Goal: Transaction & Acquisition: Purchase product/service

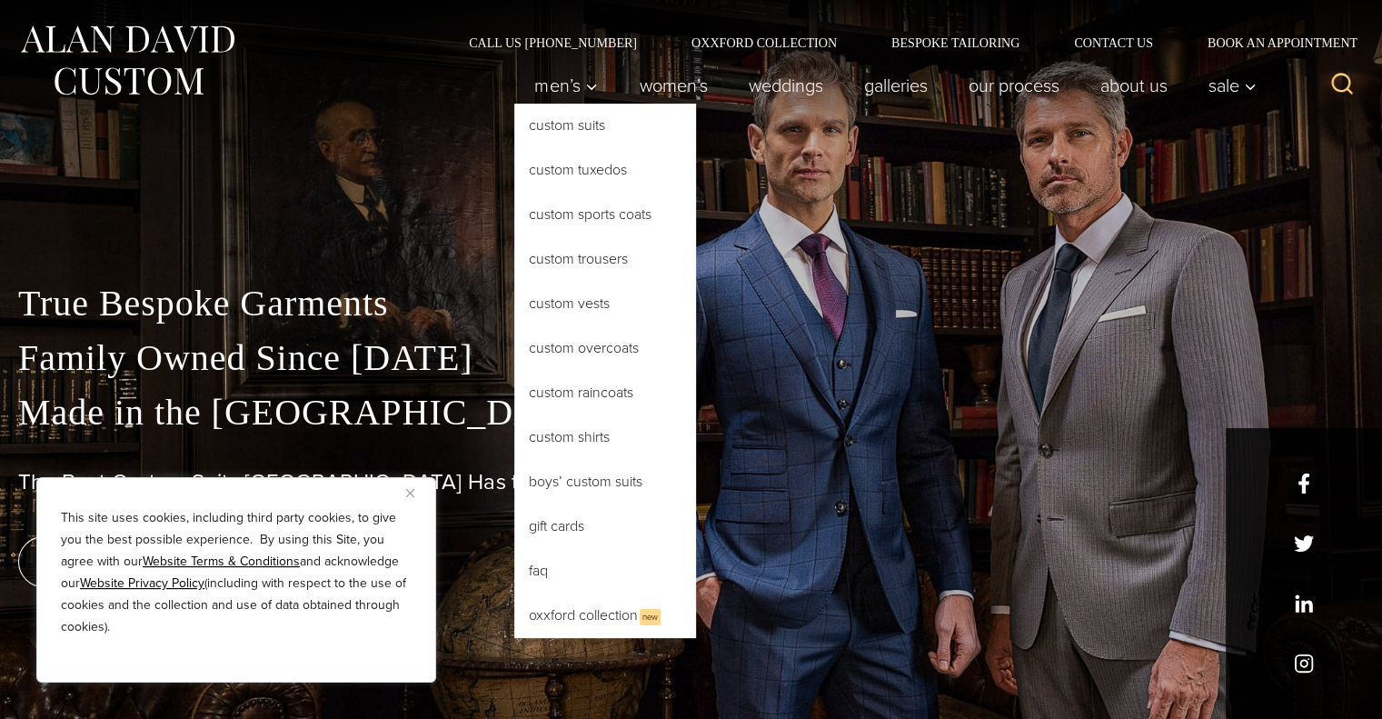
click at [561, 177] on link "Custom Tuxedos" at bounding box center [605, 170] width 182 height 44
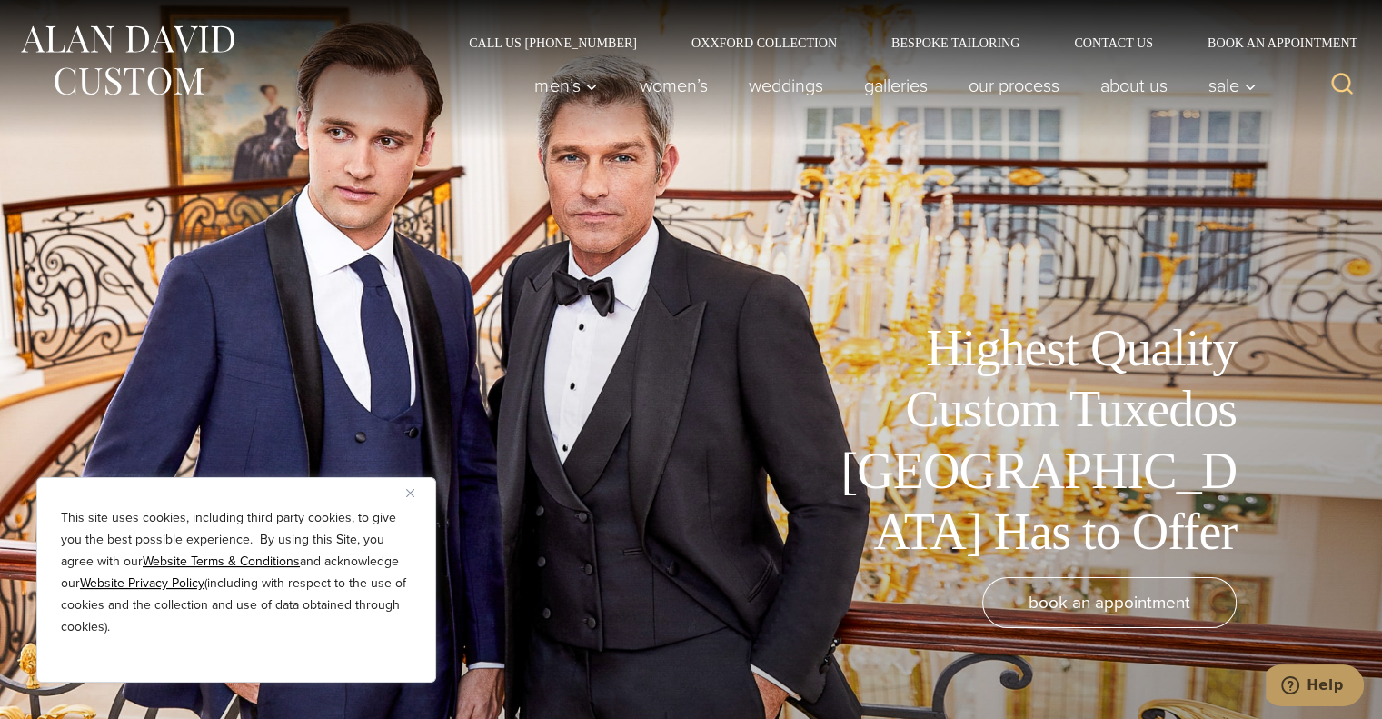
click at [412, 491] on img "Close" at bounding box center [410, 493] width 8 height 8
